Goal: Information Seeking & Learning: Compare options

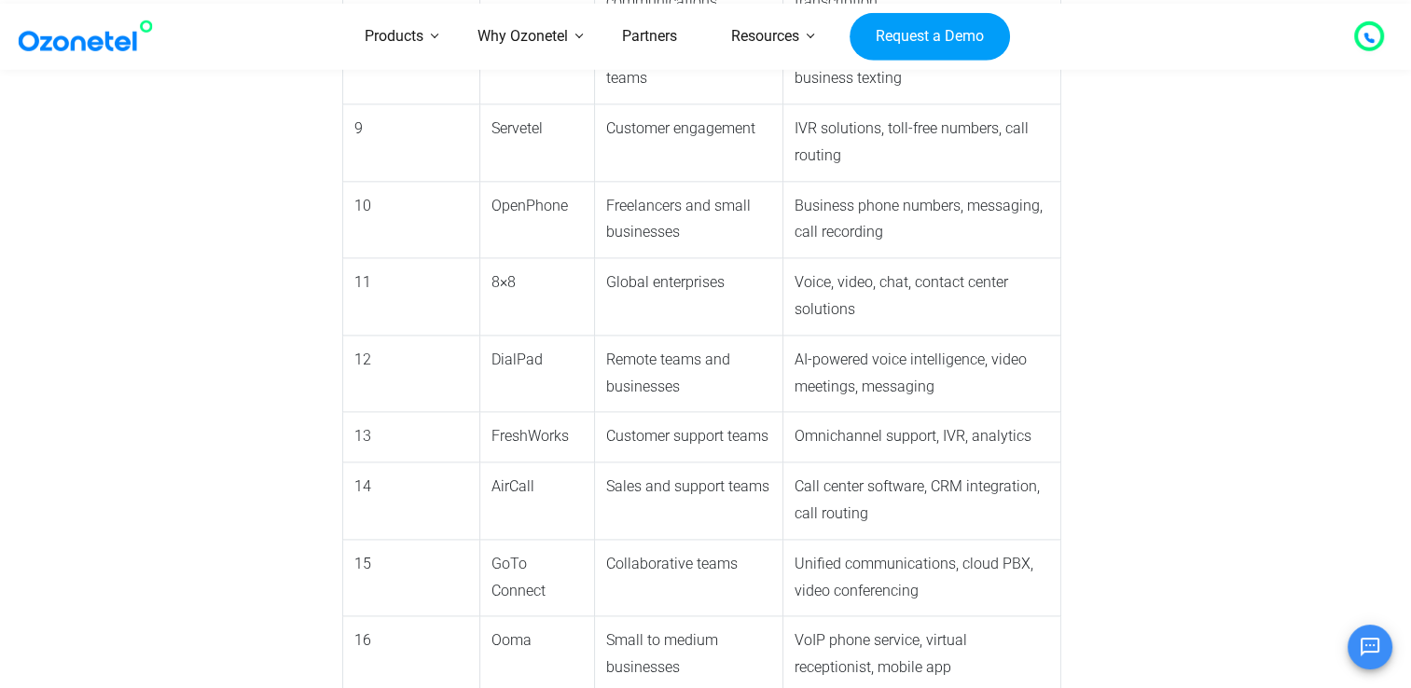
scroll to position [2400, 0]
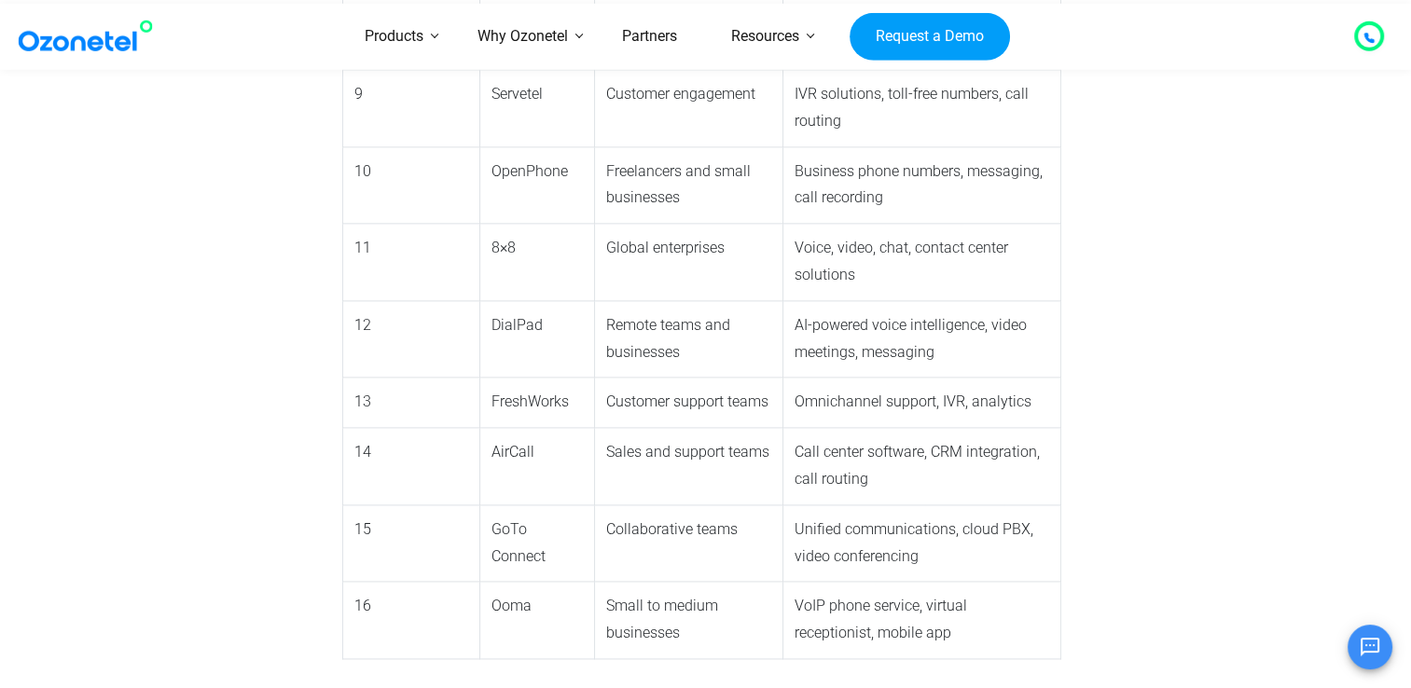
click at [479, 582] on td "Ooma" at bounding box center [537, 620] width 116 height 77
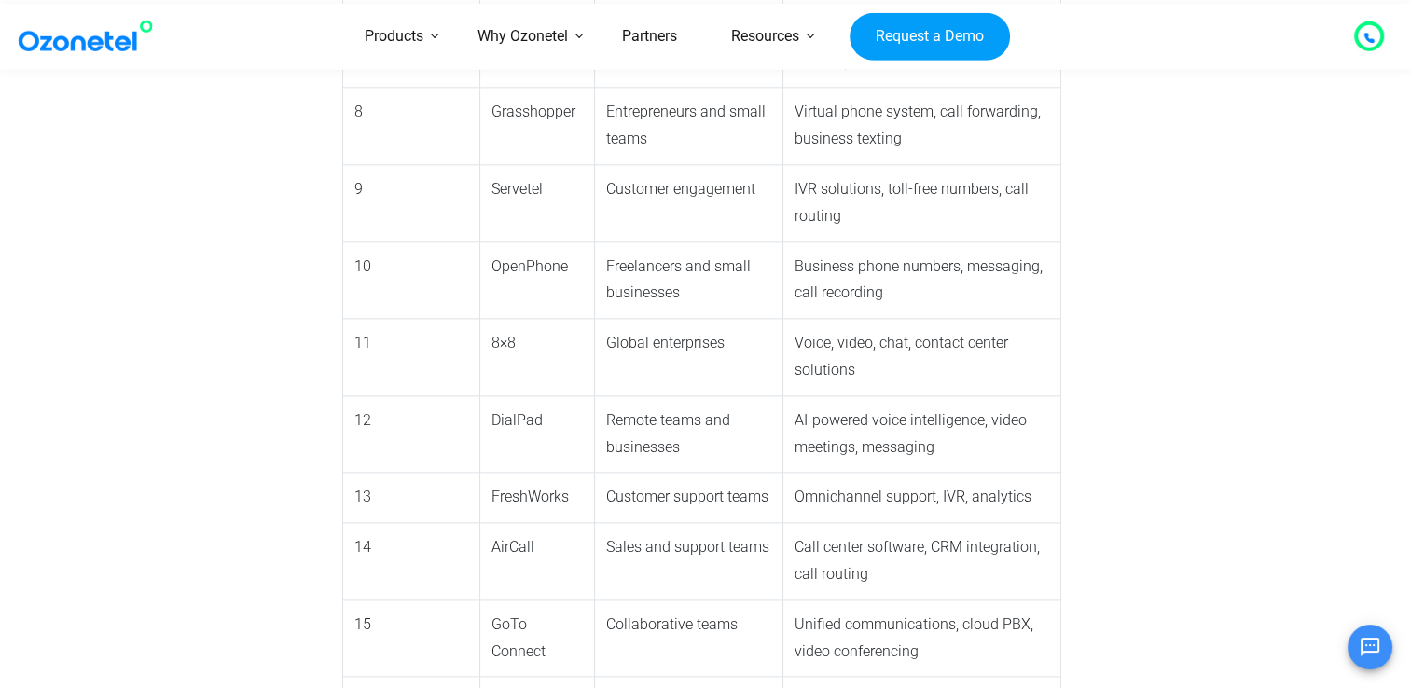
scroll to position [2288, 0]
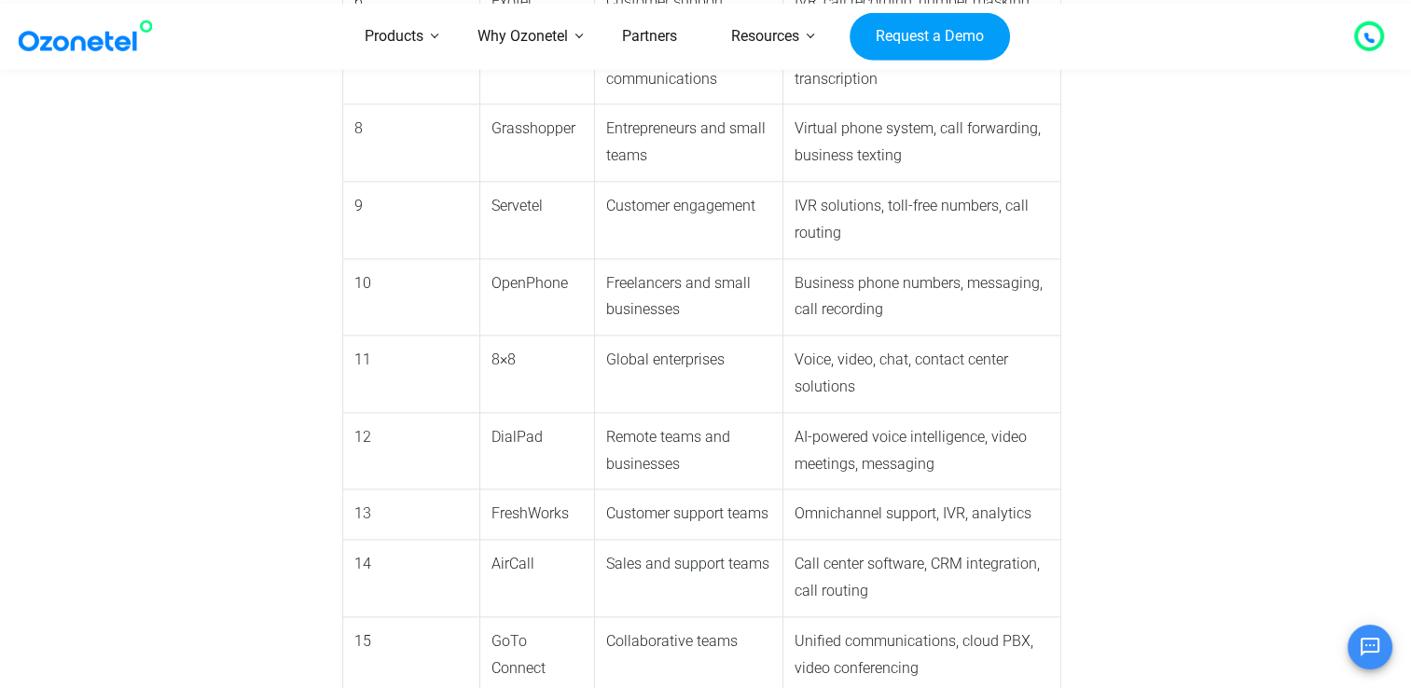
click at [479, 336] on td "8×8" at bounding box center [537, 374] width 116 height 77
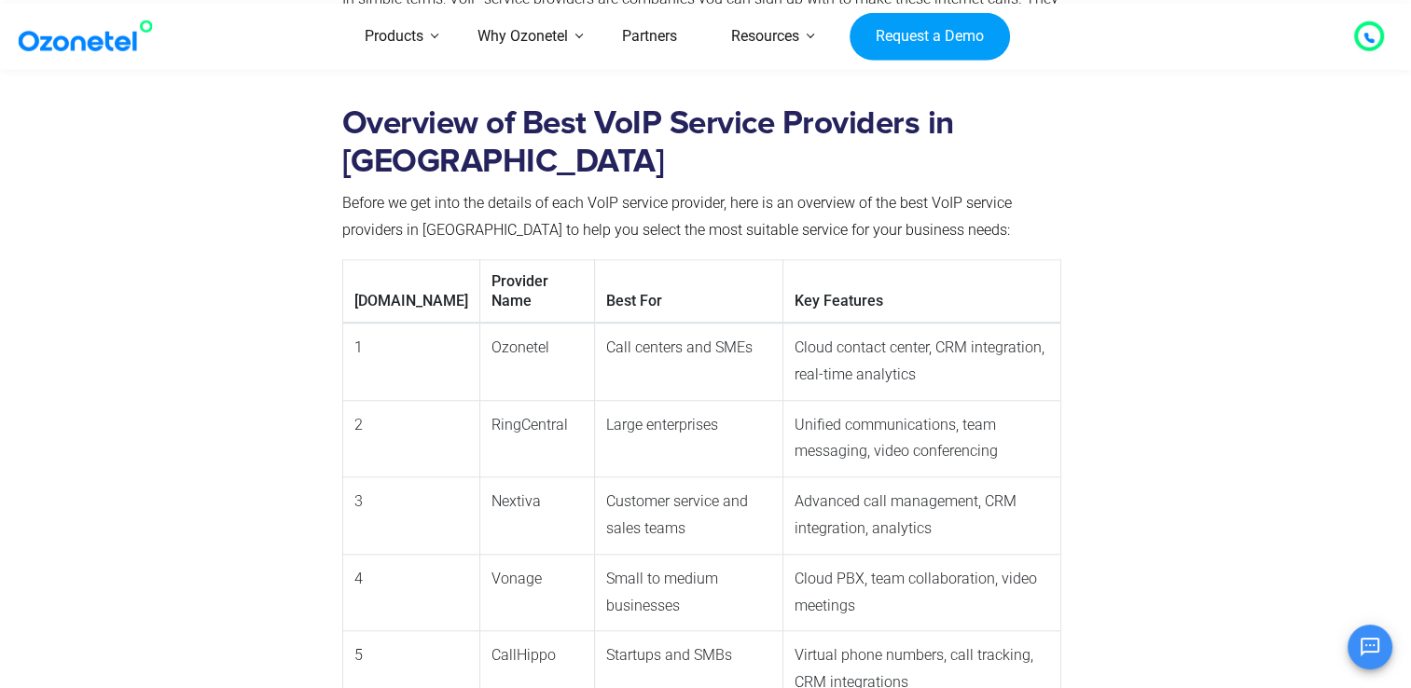
scroll to position [1542, 0]
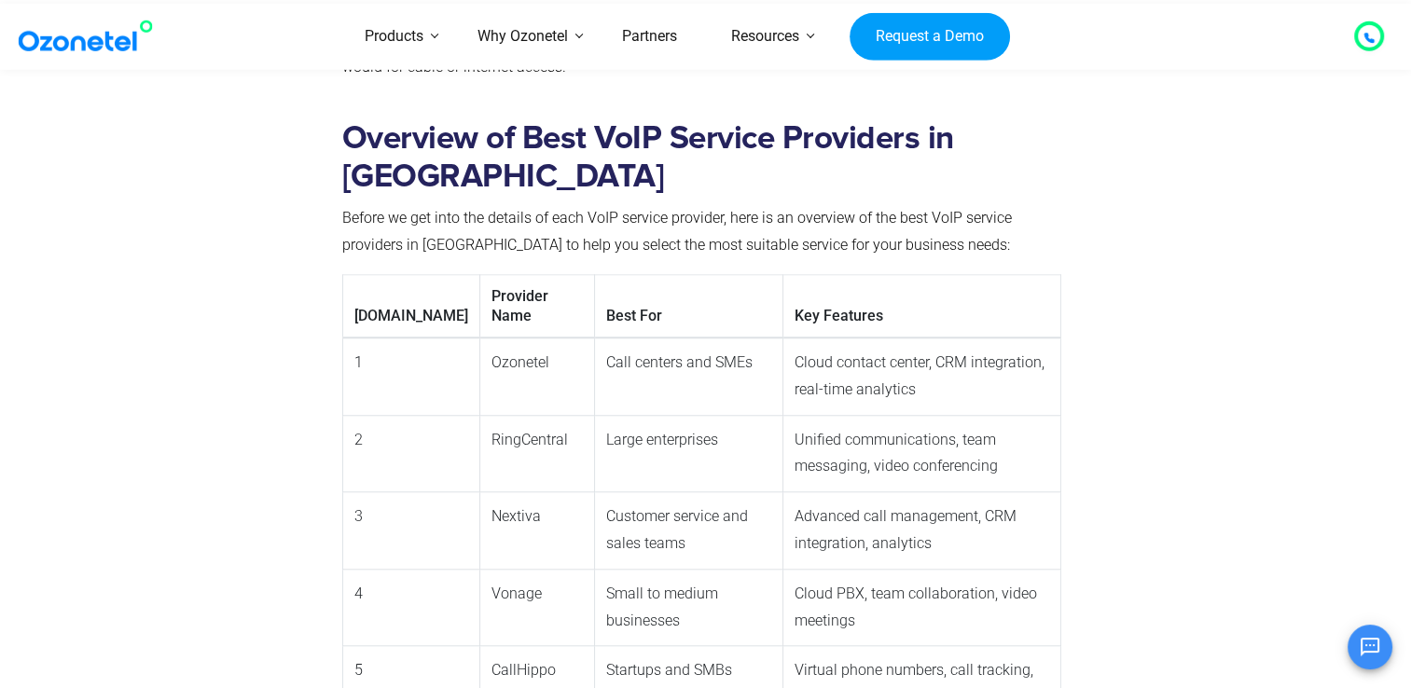
click at [479, 338] on td "Ozonetel" at bounding box center [537, 376] width 116 height 77
copy td "Ozonetel"
click at [479, 415] on td "RingCentral" at bounding box center [537, 453] width 116 height 77
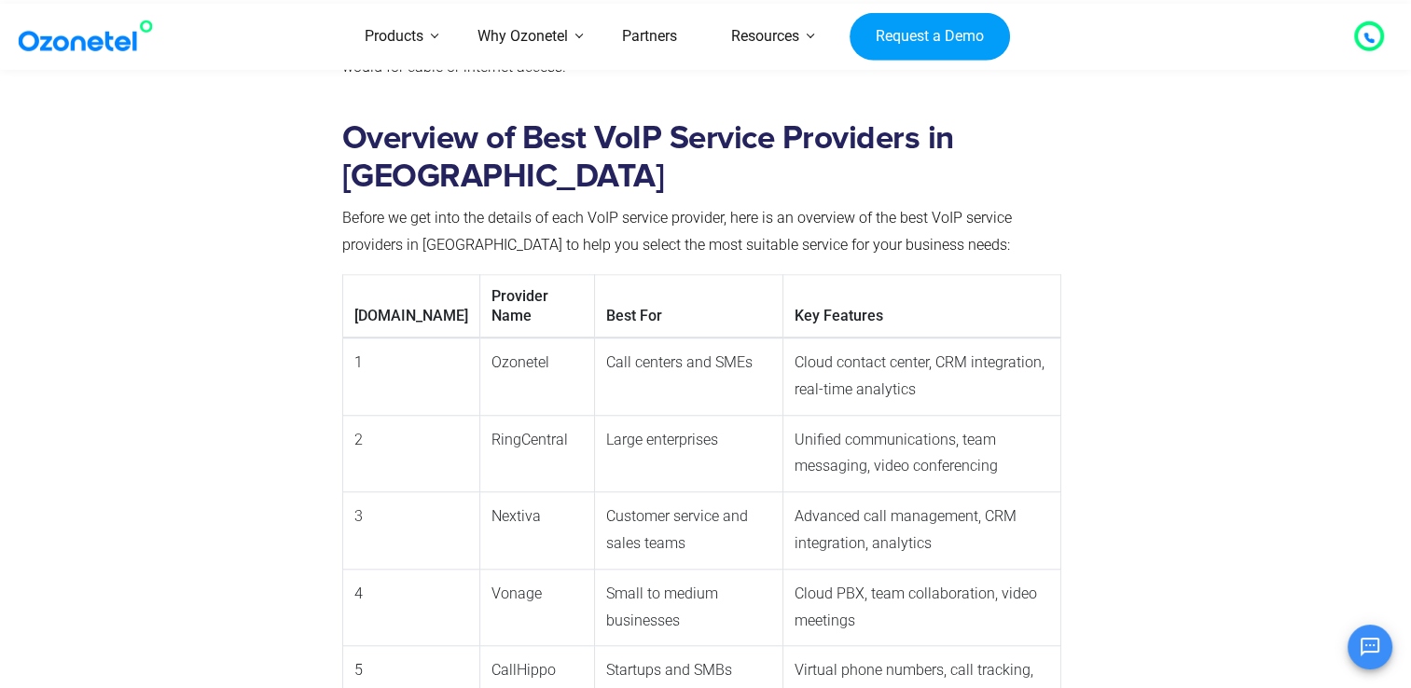
drag, startPoint x: 466, startPoint y: 372, endPoint x: 428, endPoint y: 446, distance: 83.0
click at [479, 492] on td "Nextiva" at bounding box center [537, 530] width 116 height 77
copy td "Nextiva"
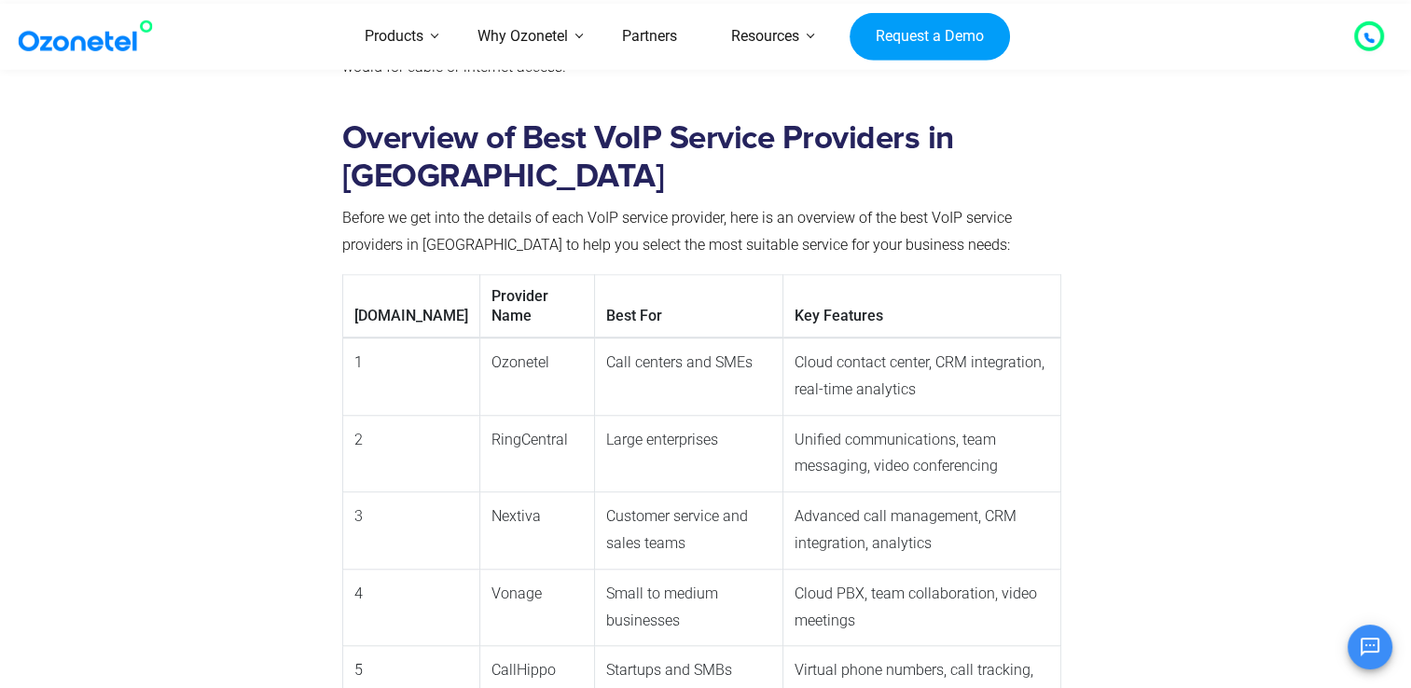
click at [479, 569] on td "Vonage" at bounding box center [537, 607] width 116 height 77
copy td "Vonage"
click at [479, 646] on td "CallHippo" at bounding box center [537, 684] width 116 height 77
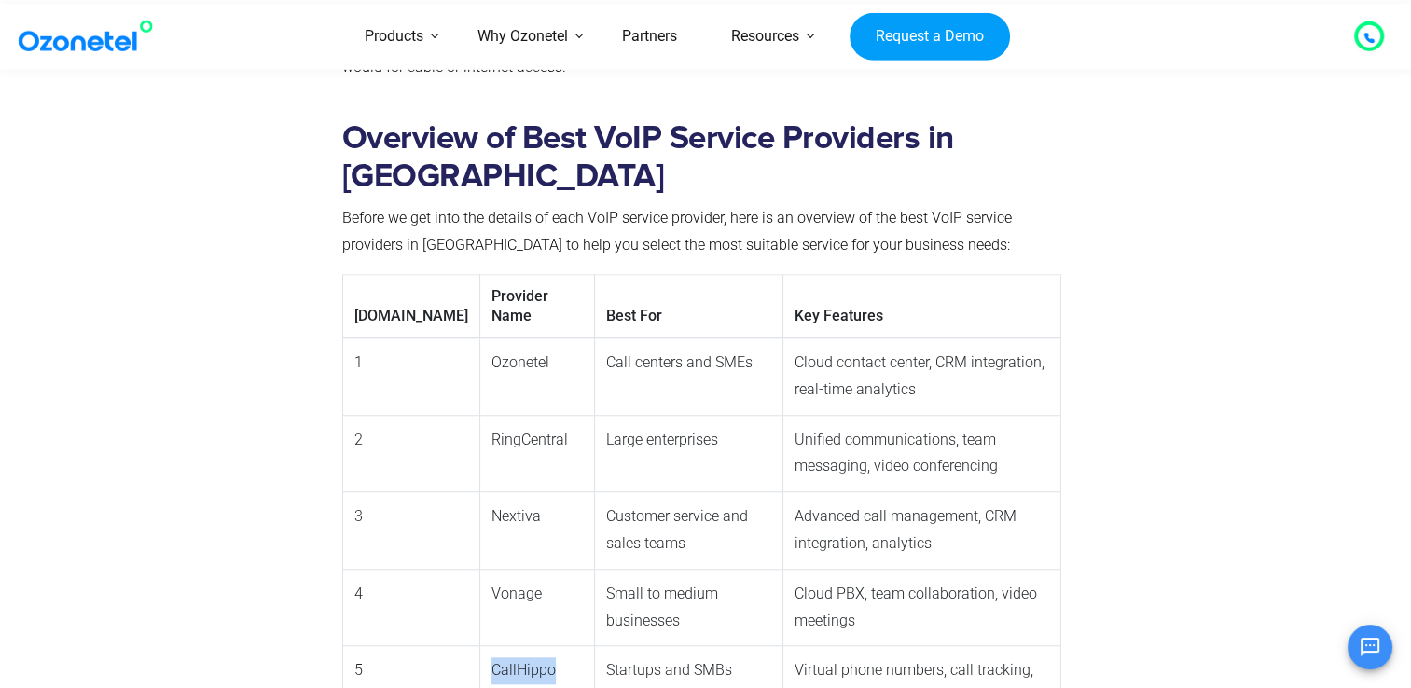
copy td "CallHippo"
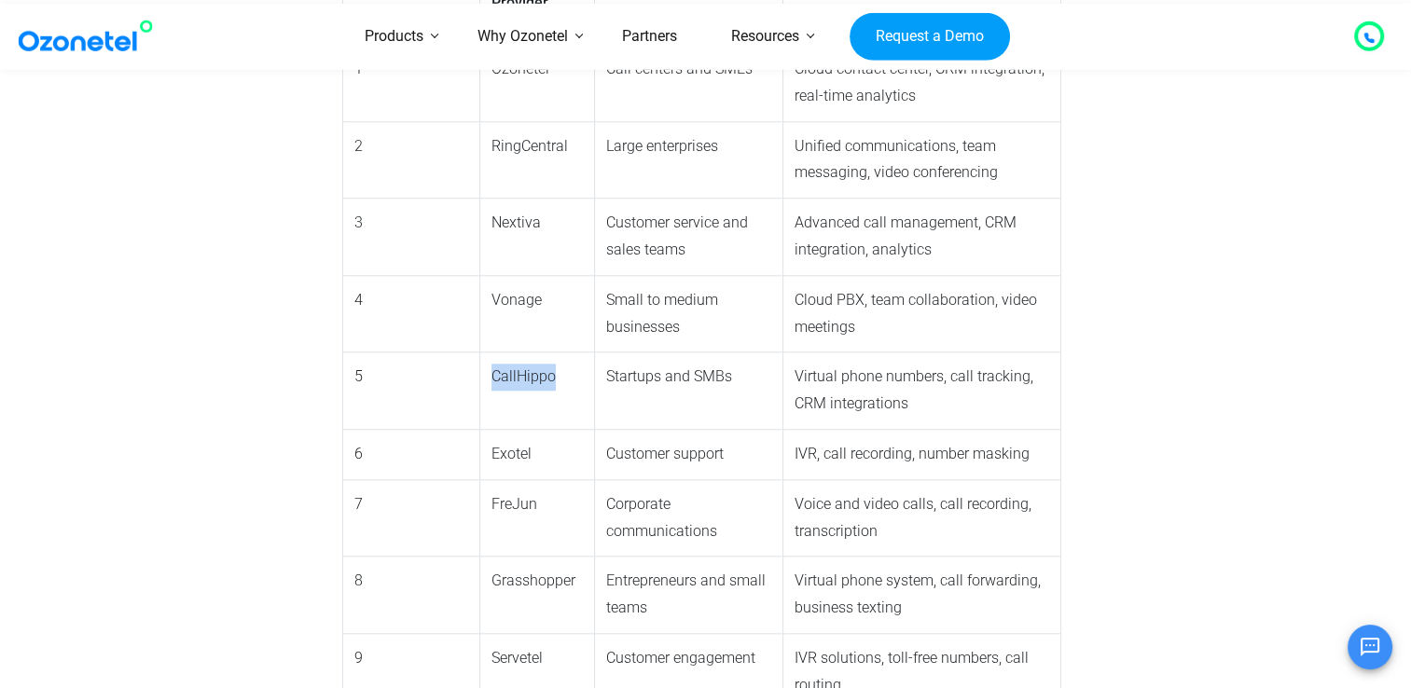
scroll to position [1973, 0]
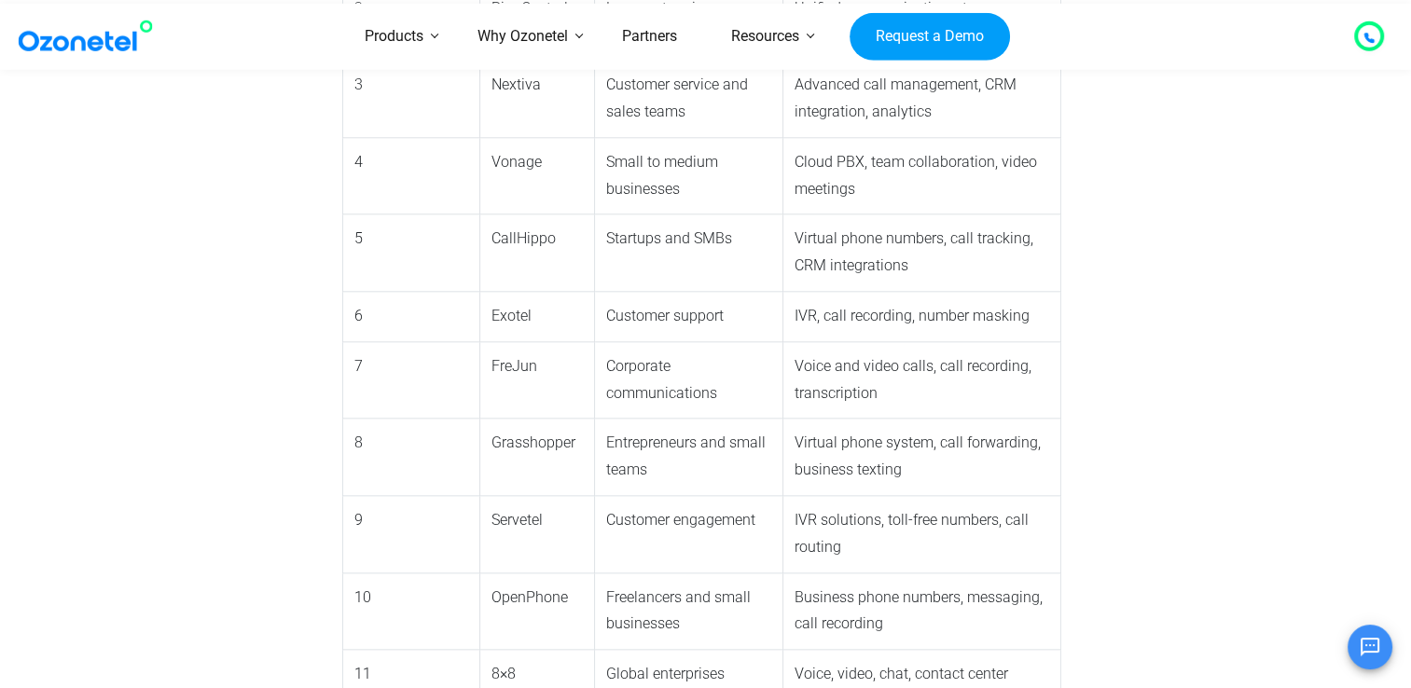
click at [479, 341] on td "FreJun" at bounding box center [537, 379] width 116 height 77
copy td "FreJun"
click at [479, 419] on td "Grasshopper" at bounding box center [537, 457] width 116 height 77
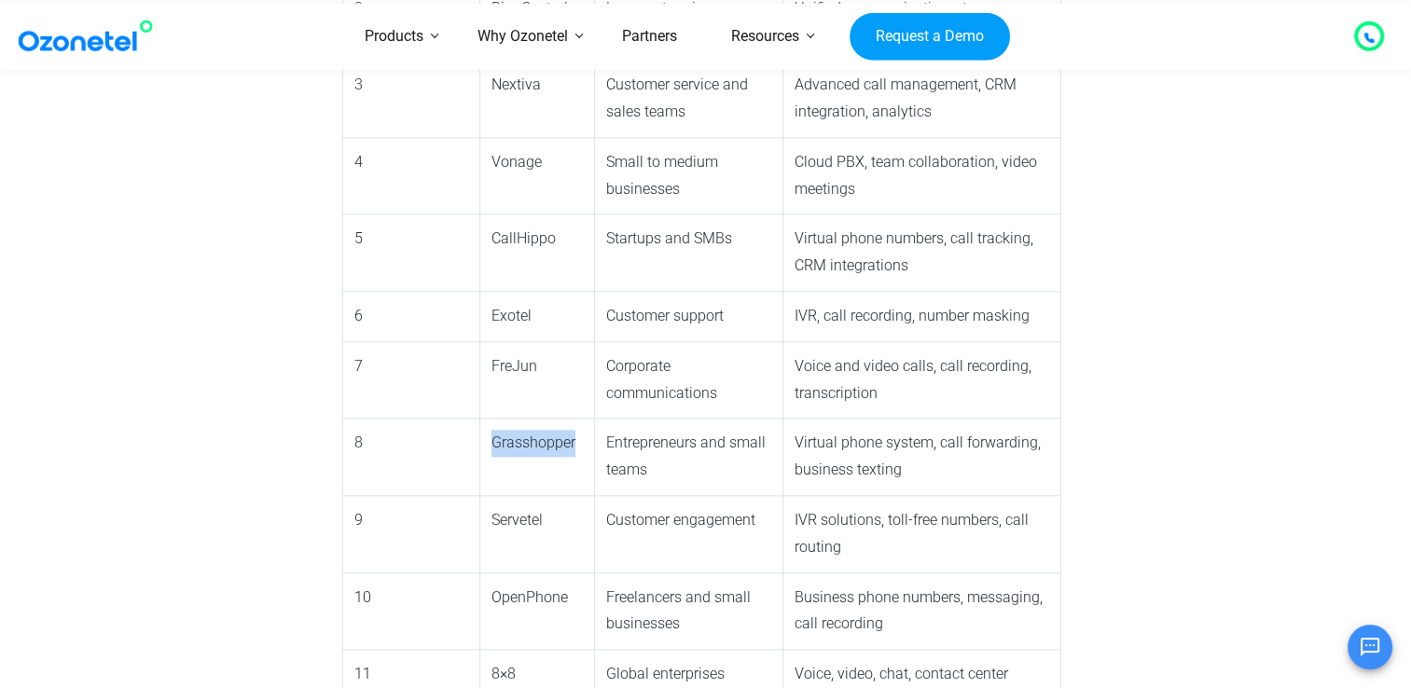
copy td "Grasshopper"
click at [479, 495] on td "Servetel" at bounding box center [537, 533] width 116 height 77
copy td "Servetel"
click at [479, 573] on td "OpenPhone" at bounding box center [537, 611] width 116 height 77
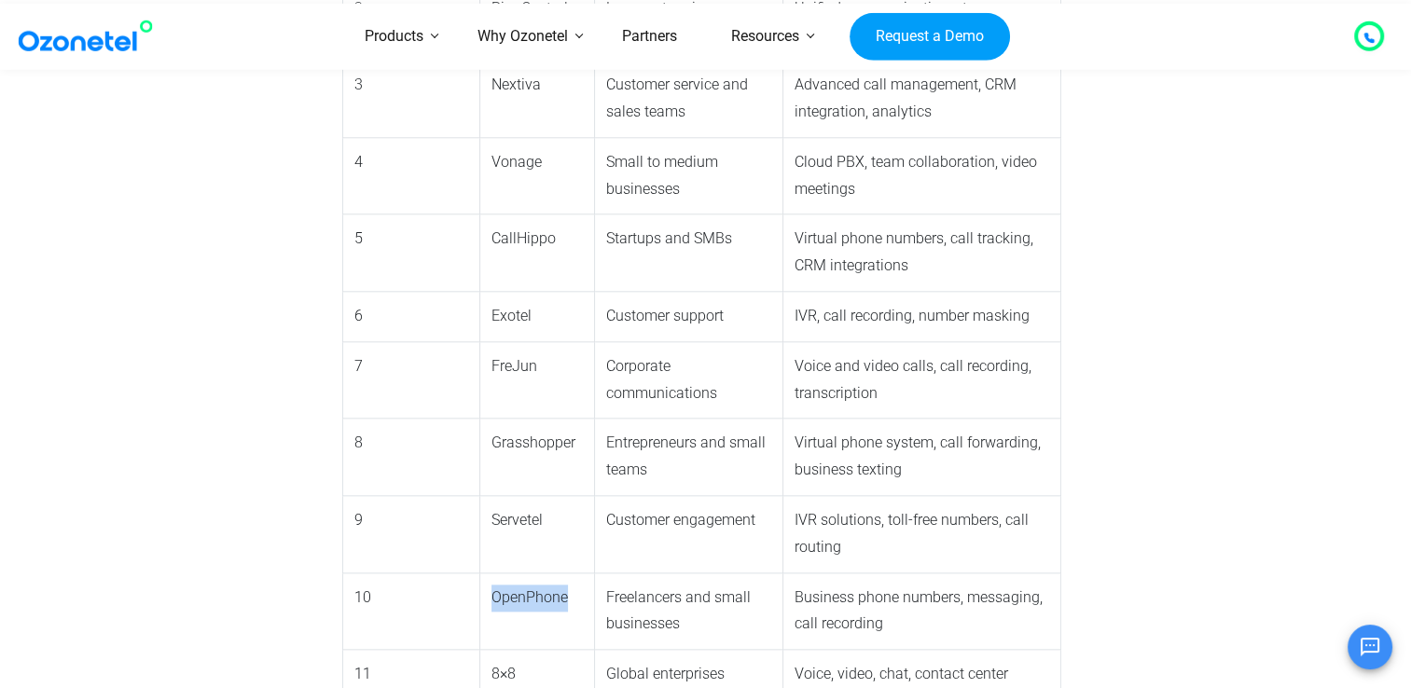
click at [479, 573] on td "OpenPhone" at bounding box center [537, 611] width 116 height 77
copy td "OpenPhone"
click at [479, 650] on td "8×8" at bounding box center [537, 688] width 116 height 77
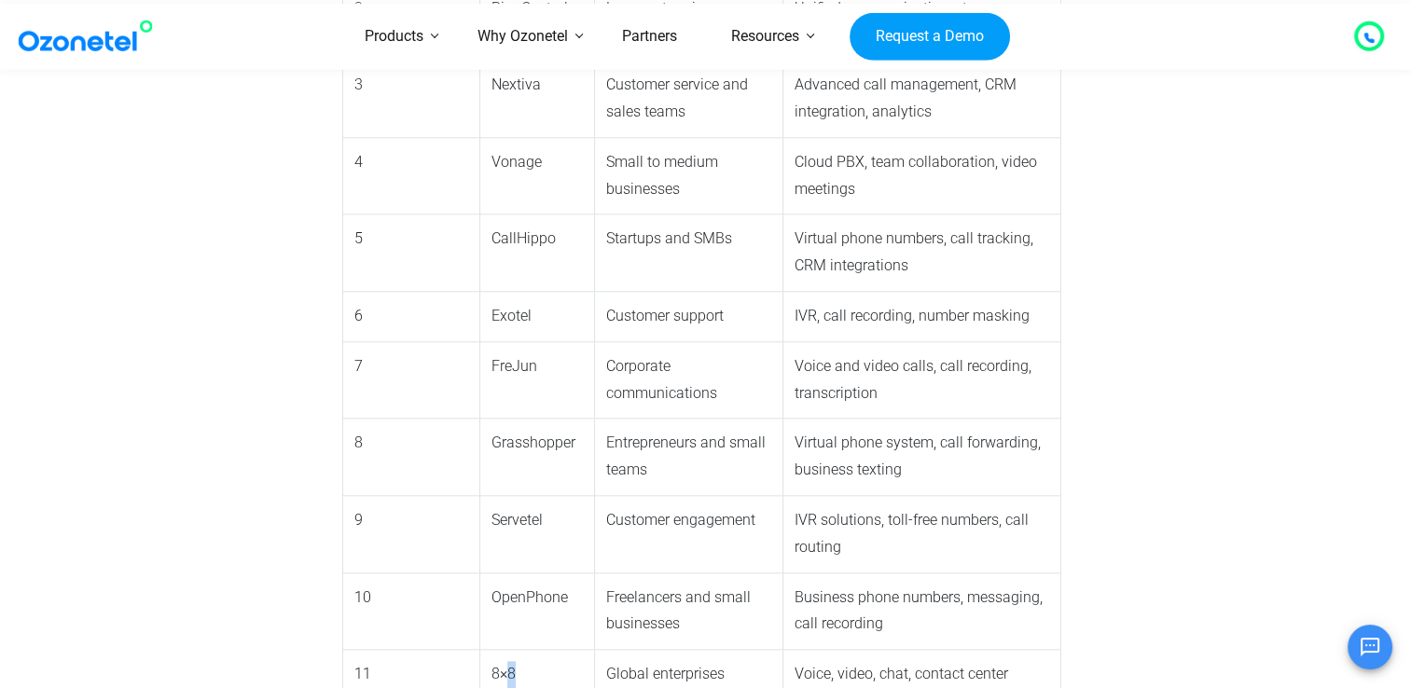
click at [479, 650] on td "8×8" at bounding box center [537, 688] width 116 height 77
copy td "8×8"
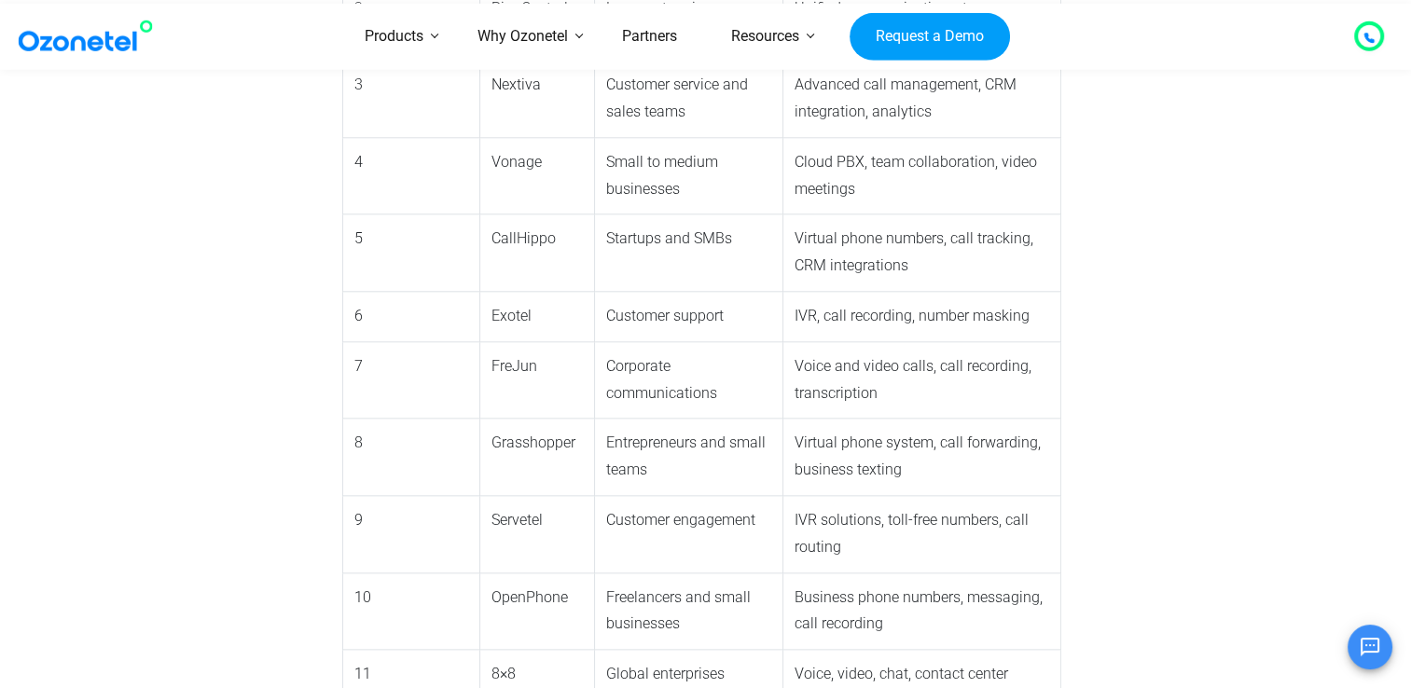
copy td "DialPad"
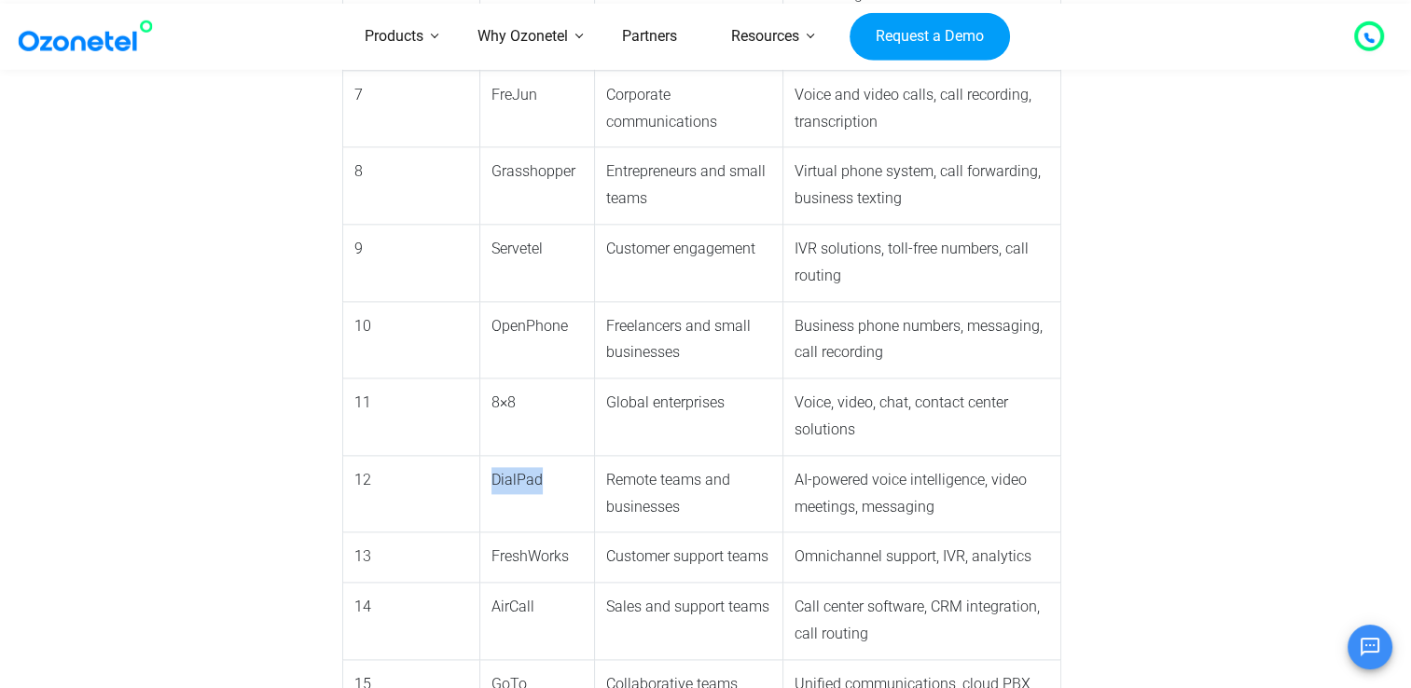
scroll to position [2272, 0]
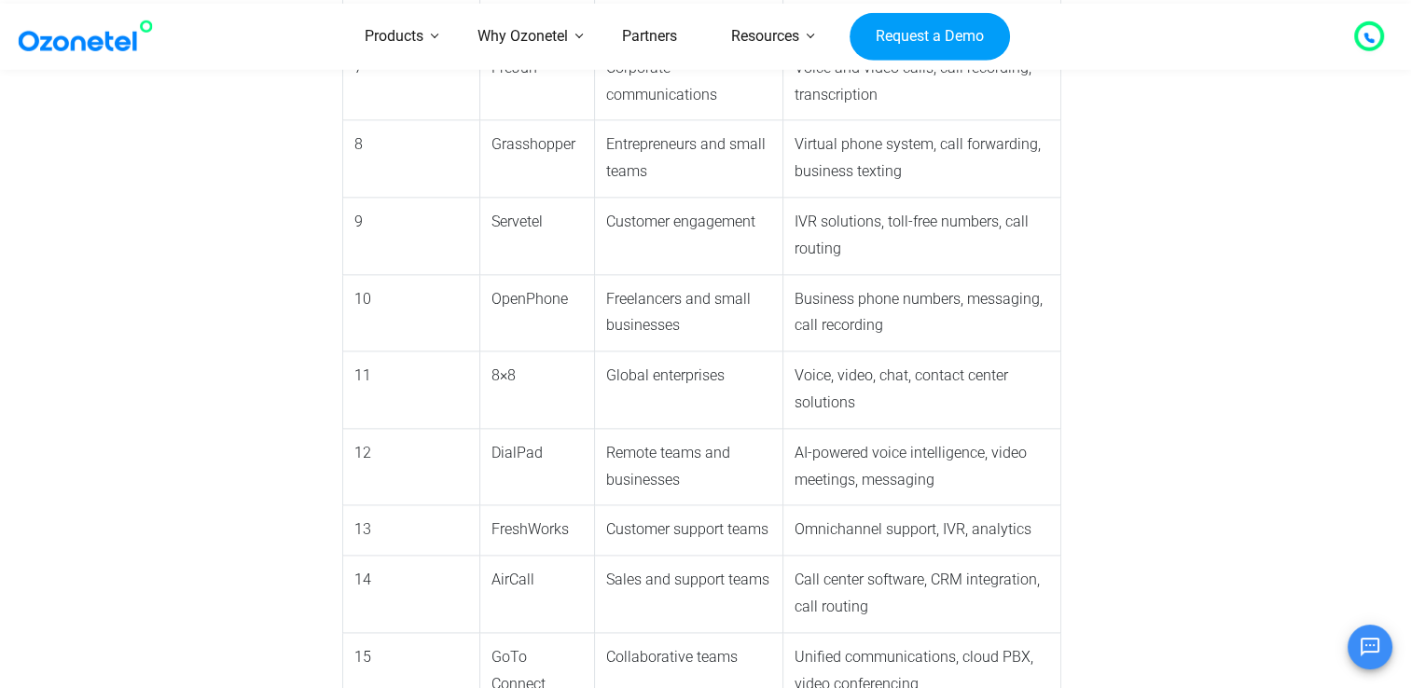
click at [479, 505] on td "FreshWorks" at bounding box center [537, 530] width 116 height 50
click at [479, 556] on td "AirCall" at bounding box center [537, 594] width 116 height 77
click at [479, 632] on td "GoTo Connect" at bounding box center [537, 670] width 116 height 77
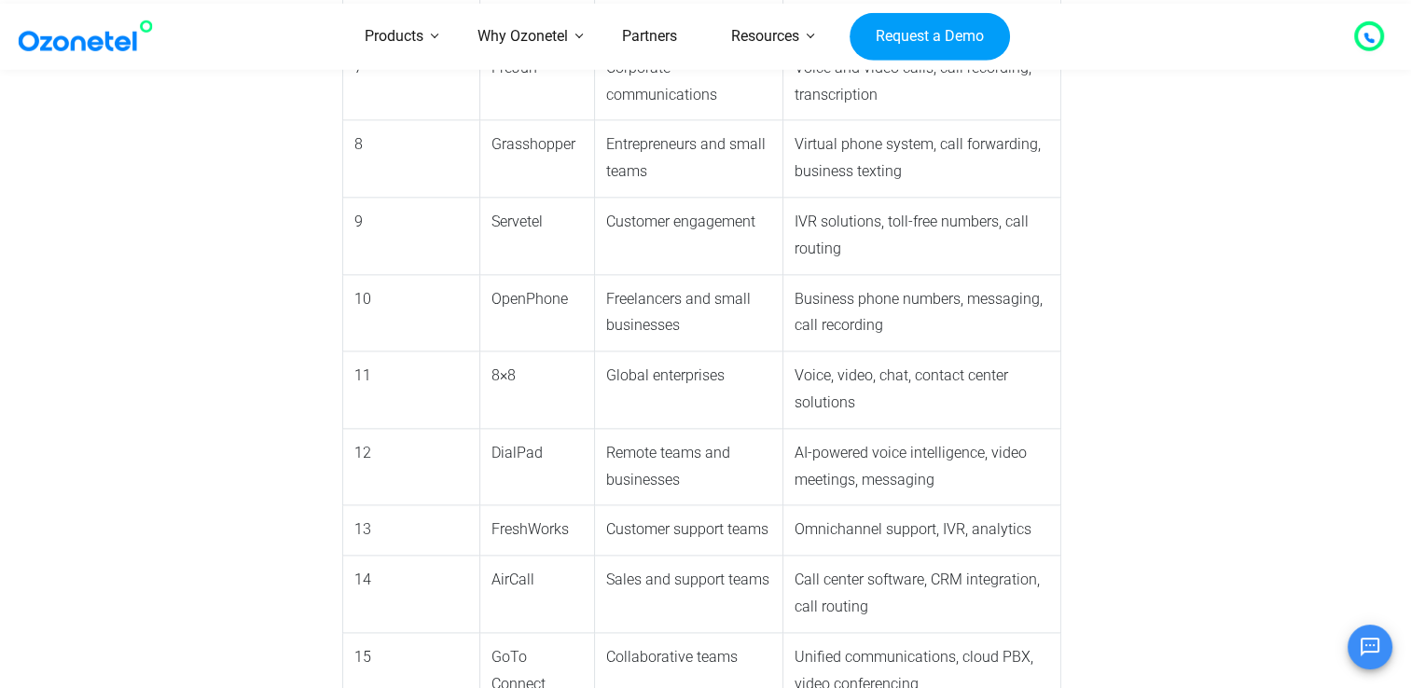
click at [479, 632] on td "GoTo Connect" at bounding box center [537, 670] width 116 height 77
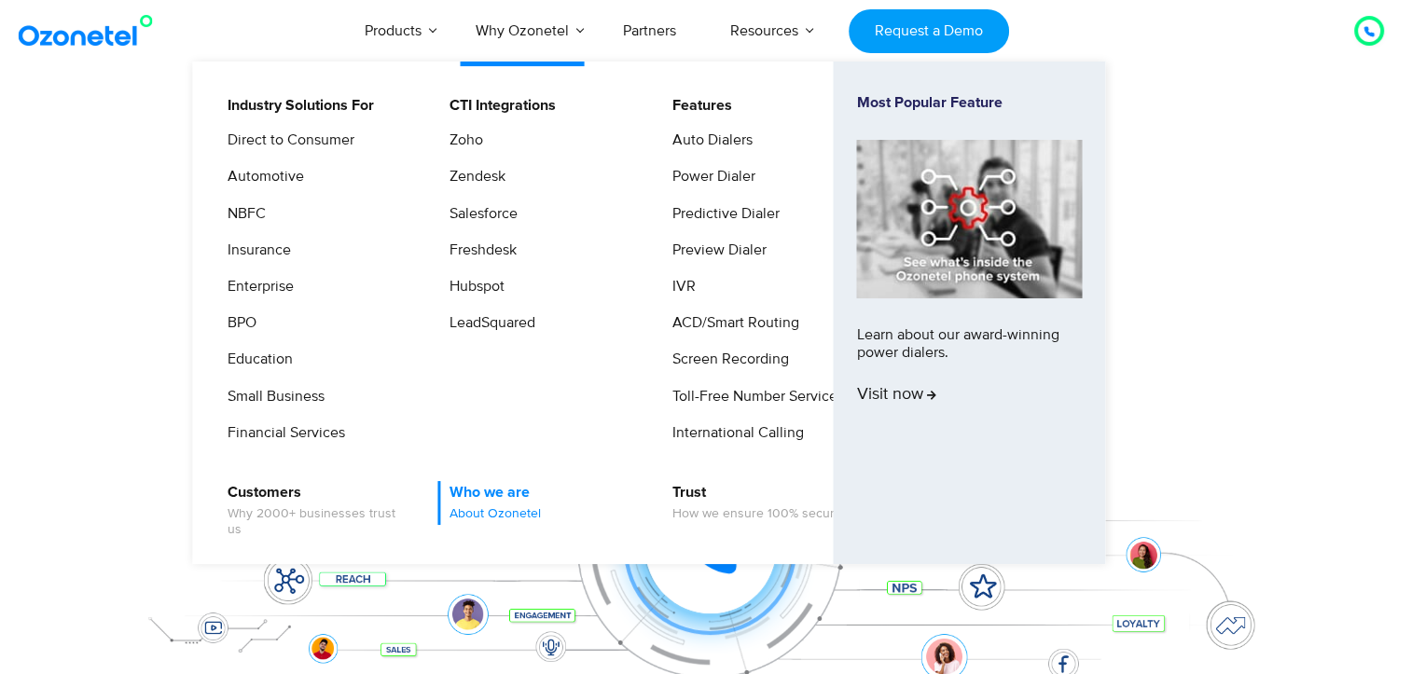
click at [483, 497] on link "Who we are About Ozonetel" at bounding box center [490, 503] width 106 height 44
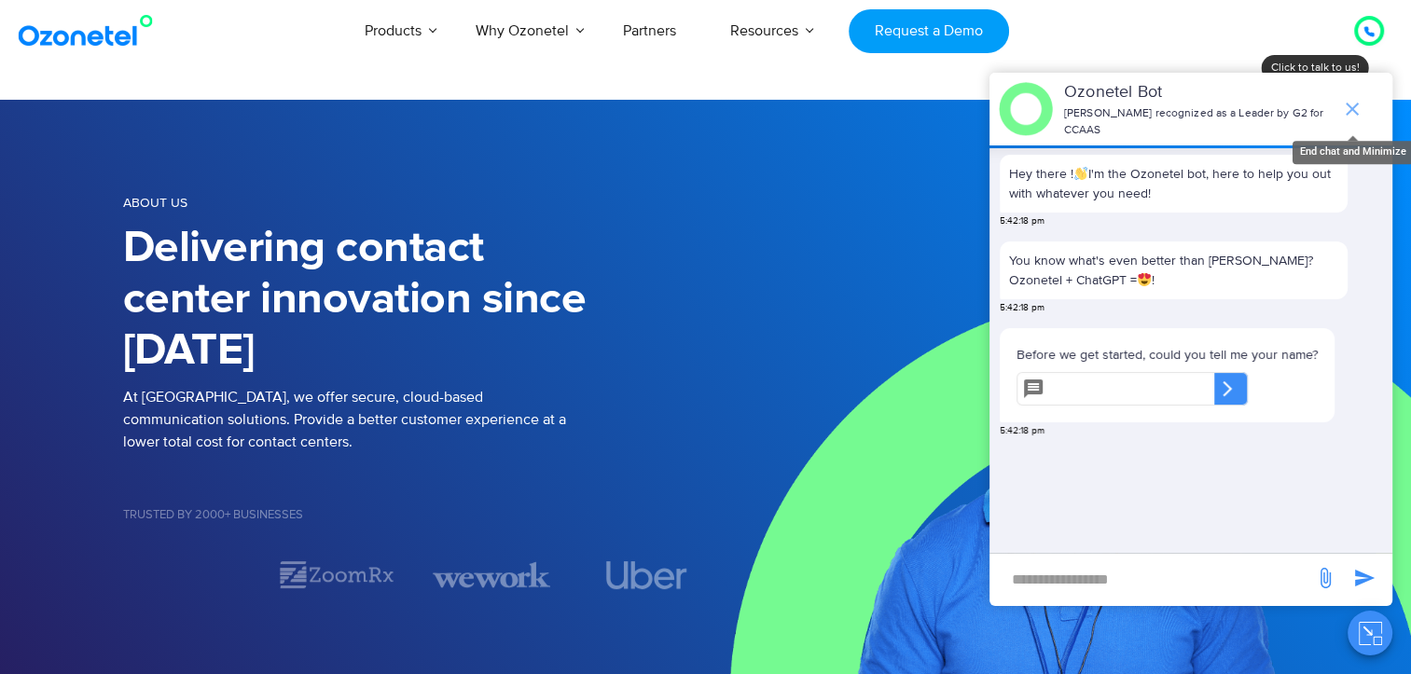
click at [1351, 99] on icon "end chat or minimize" at bounding box center [1352, 109] width 22 height 22
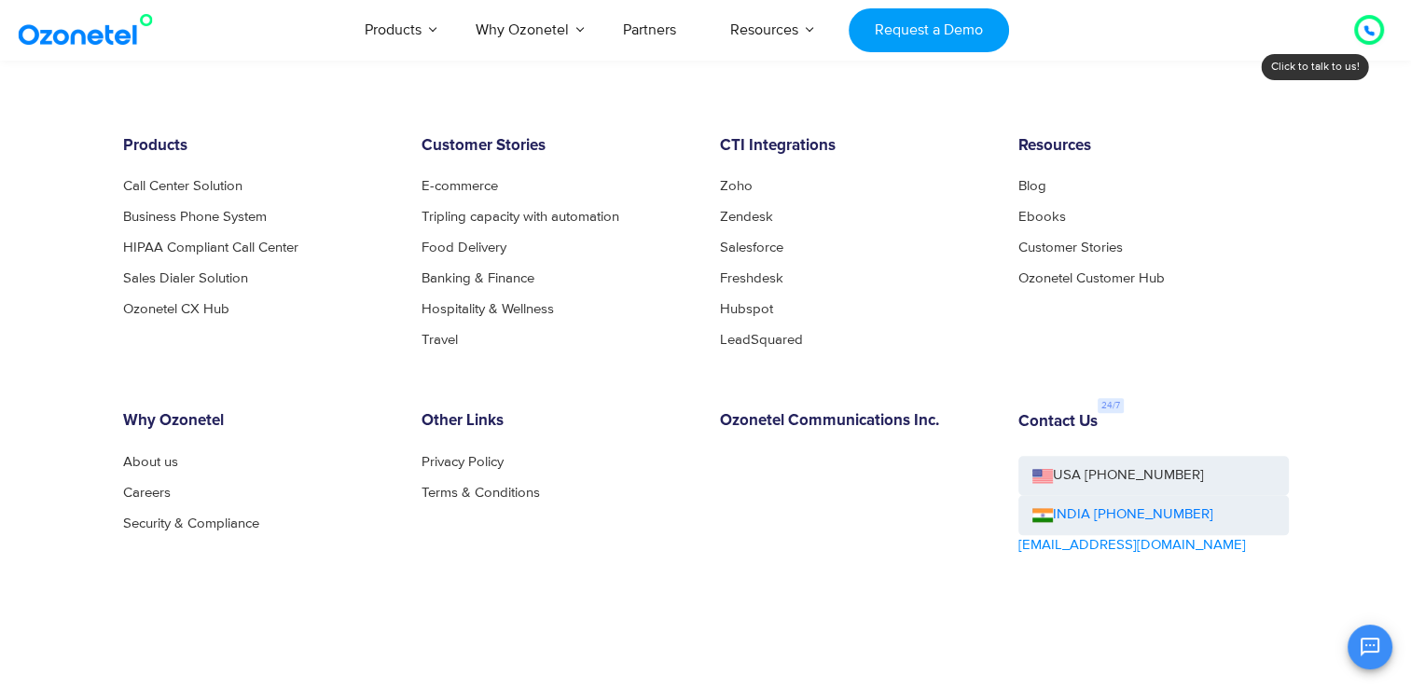
scroll to position [1975, 0]
